Goal: Information Seeking & Learning: Find contact information

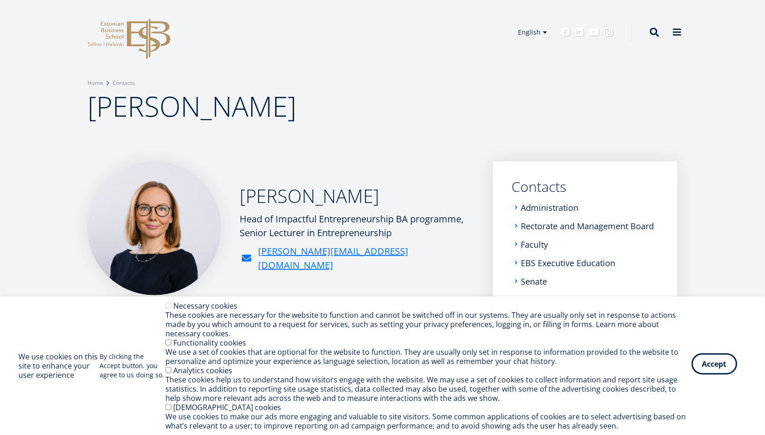
click at [705, 364] on button "Accept" at bounding box center [715, 363] width 46 height 21
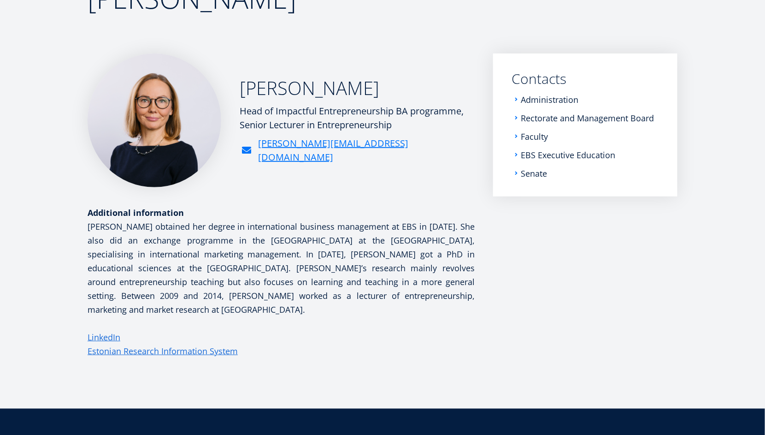
scroll to position [110, 0]
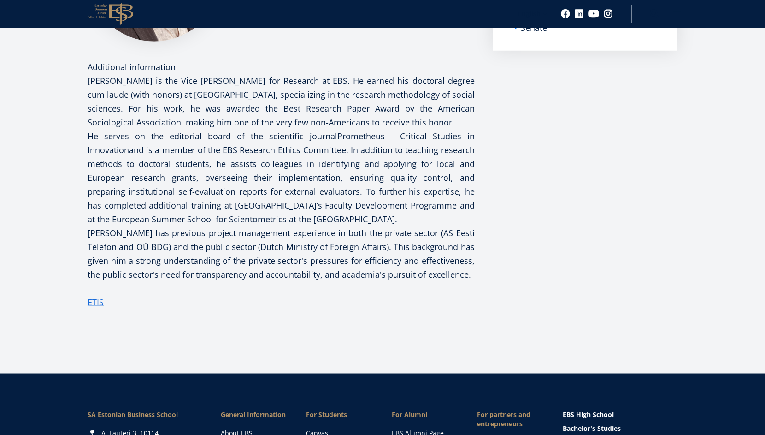
scroll to position [255, 0]
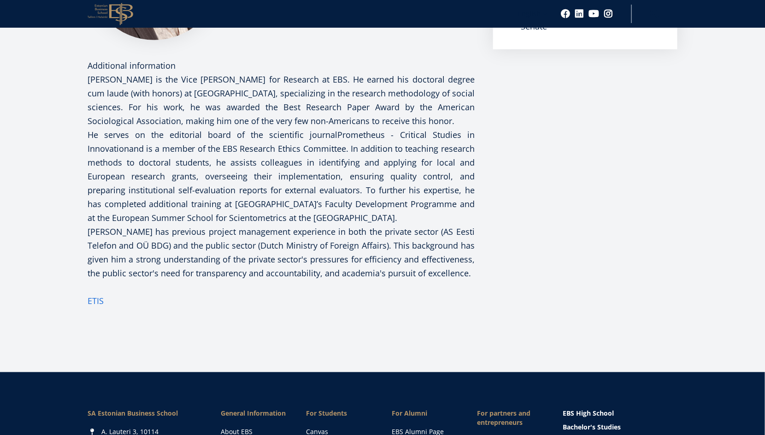
click at [98, 301] on link "ETIS" at bounding box center [96, 301] width 16 height 14
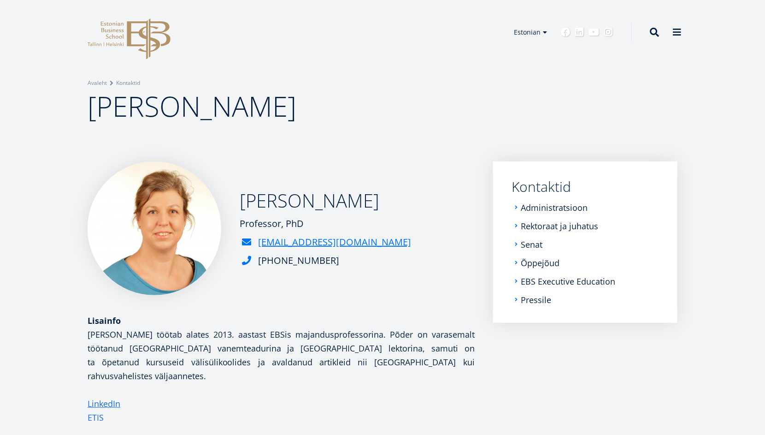
click at [95, 410] on link "ETIS" at bounding box center [96, 417] width 16 height 14
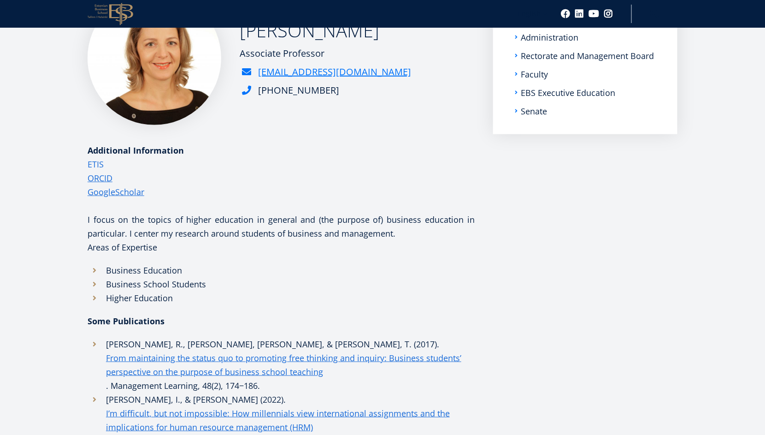
scroll to position [168, 0]
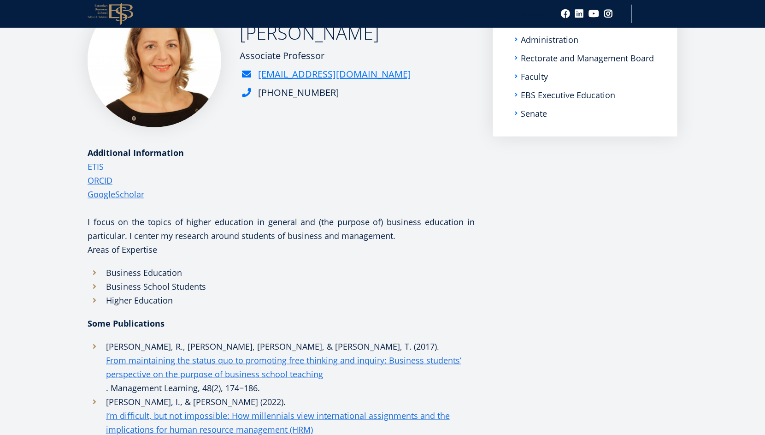
click at [96, 166] on link "ETIS" at bounding box center [96, 167] width 16 height 14
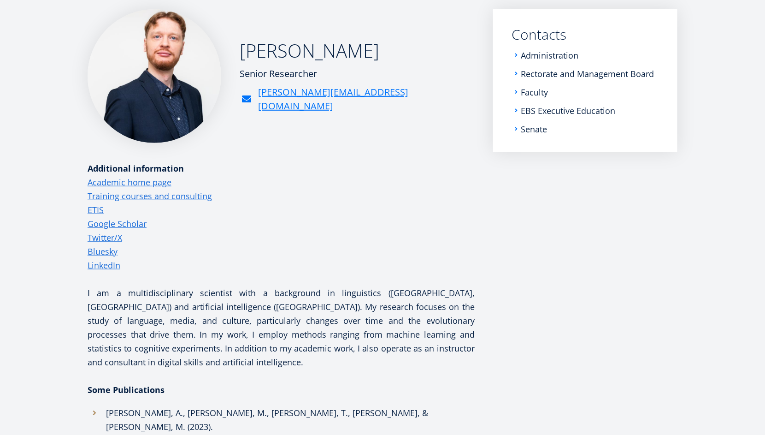
scroll to position [154, 0]
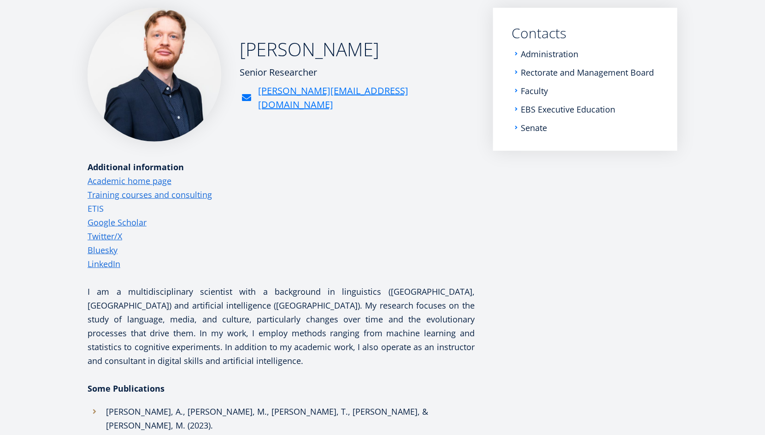
click at [101, 205] on link "ETIS" at bounding box center [96, 208] width 16 height 14
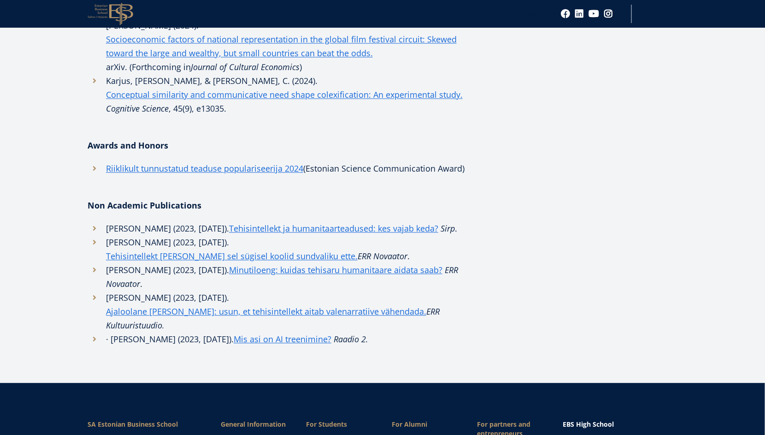
scroll to position [693, 0]
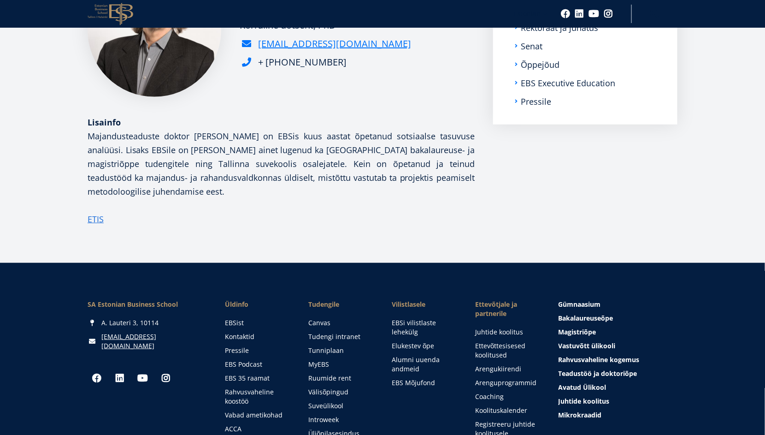
scroll to position [162, 0]
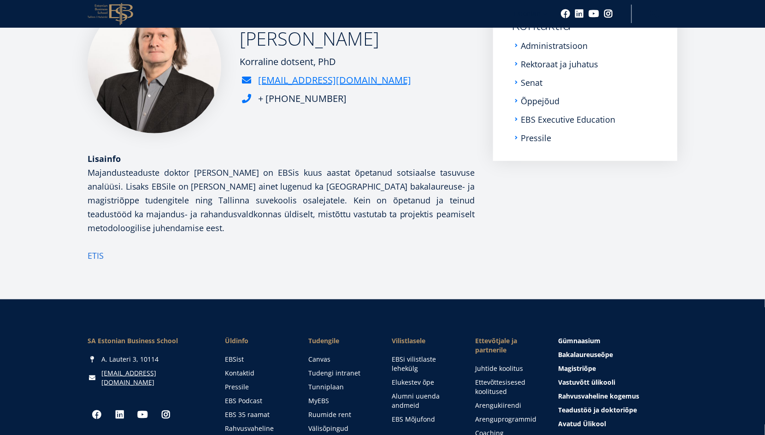
click at [95, 256] on link "ETIS" at bounding box center [96, 255] width 16 height 14
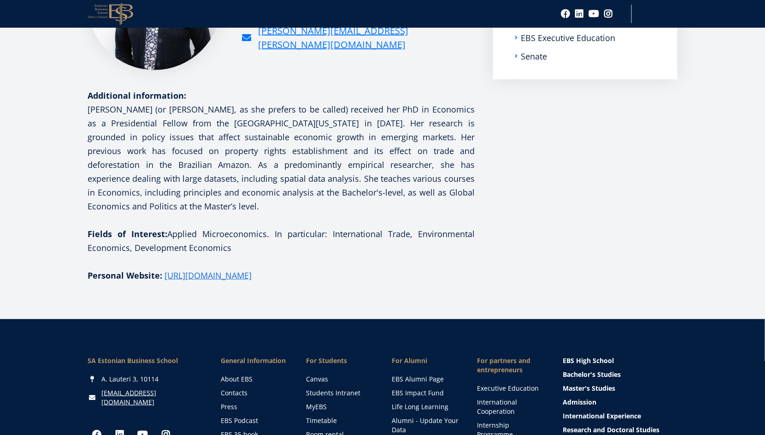
scroll to position [225, 0]
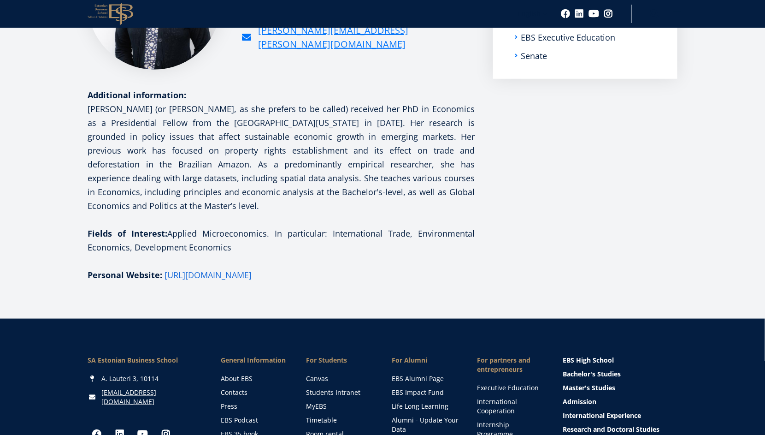
click at [207, 268] on link "https://nivip.weebly.com" at bounding box center [208, 275] width 87 height 14
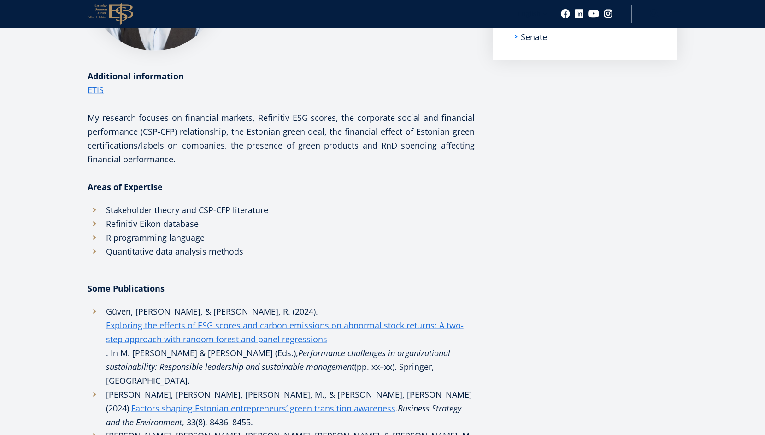
scroll to position [244, 0]
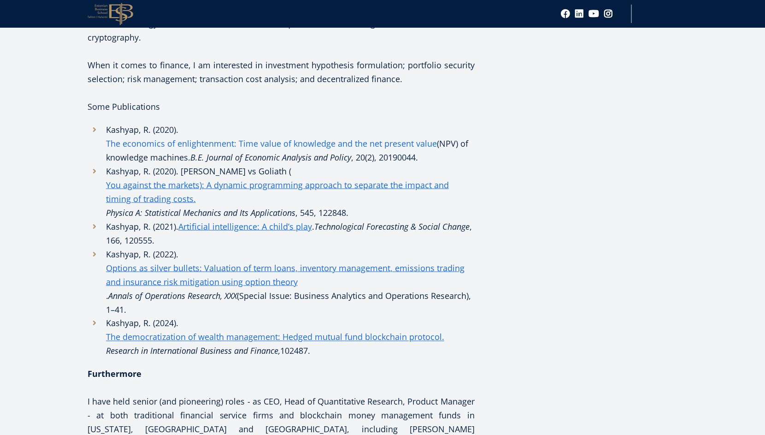
scroll to position [353, 0]
click at [274, 141] on link "The economics of enlightenment: Time value of knowledge and the net present val…" at bounding box center [271, 143] width 331 height 14
